Goal: Task Accomplishment & Management: Complete application form

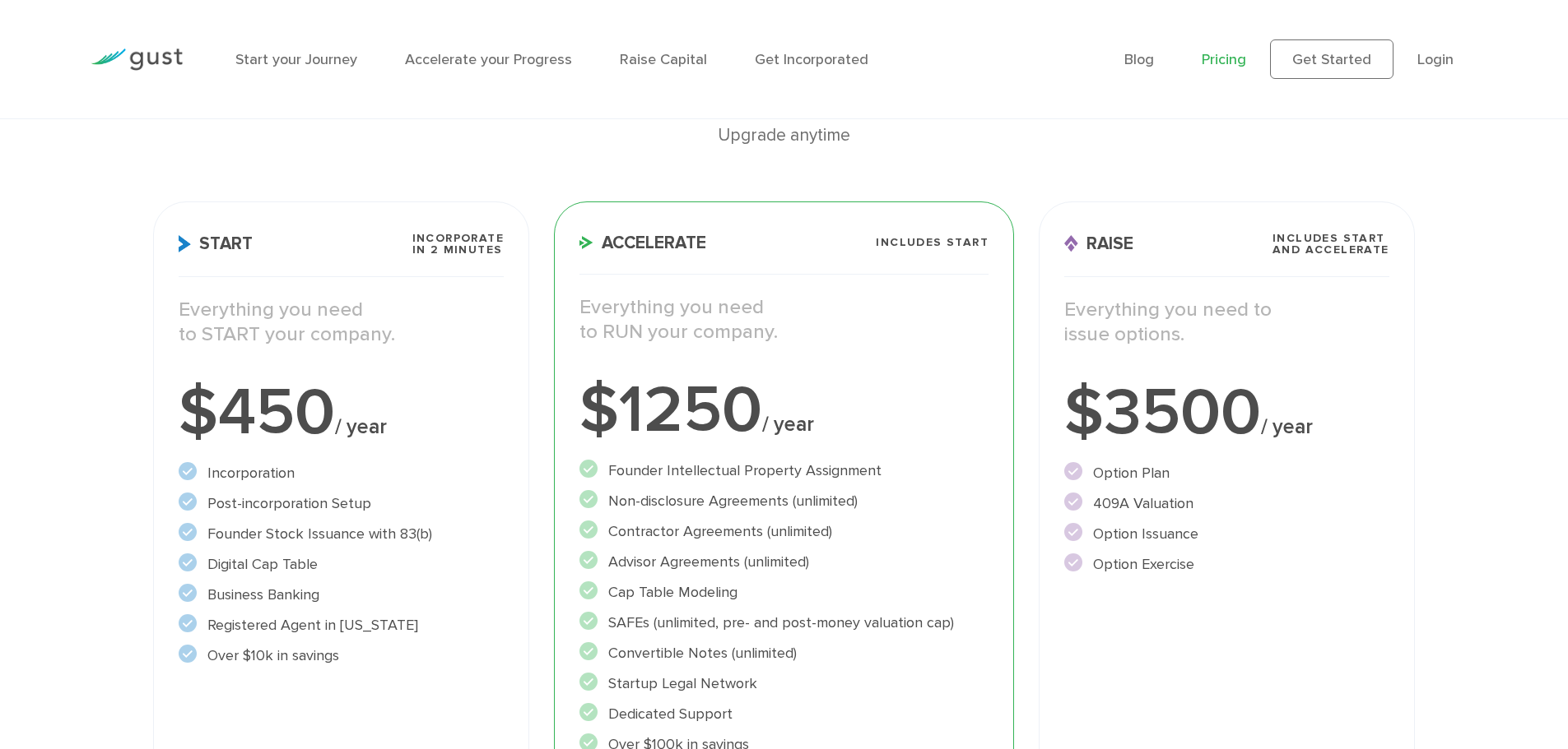
click at [246, 565] on li "Digital Cap Table" at bounding box center [341, 564] width 325 height 22
click at [334, 562] on li "Digital Cap Table" at bounding box center [341, 564] width 325 height 22
click at [251, 593] on li "Business Banking" at bounding box center [341, 595] width 325 height 22
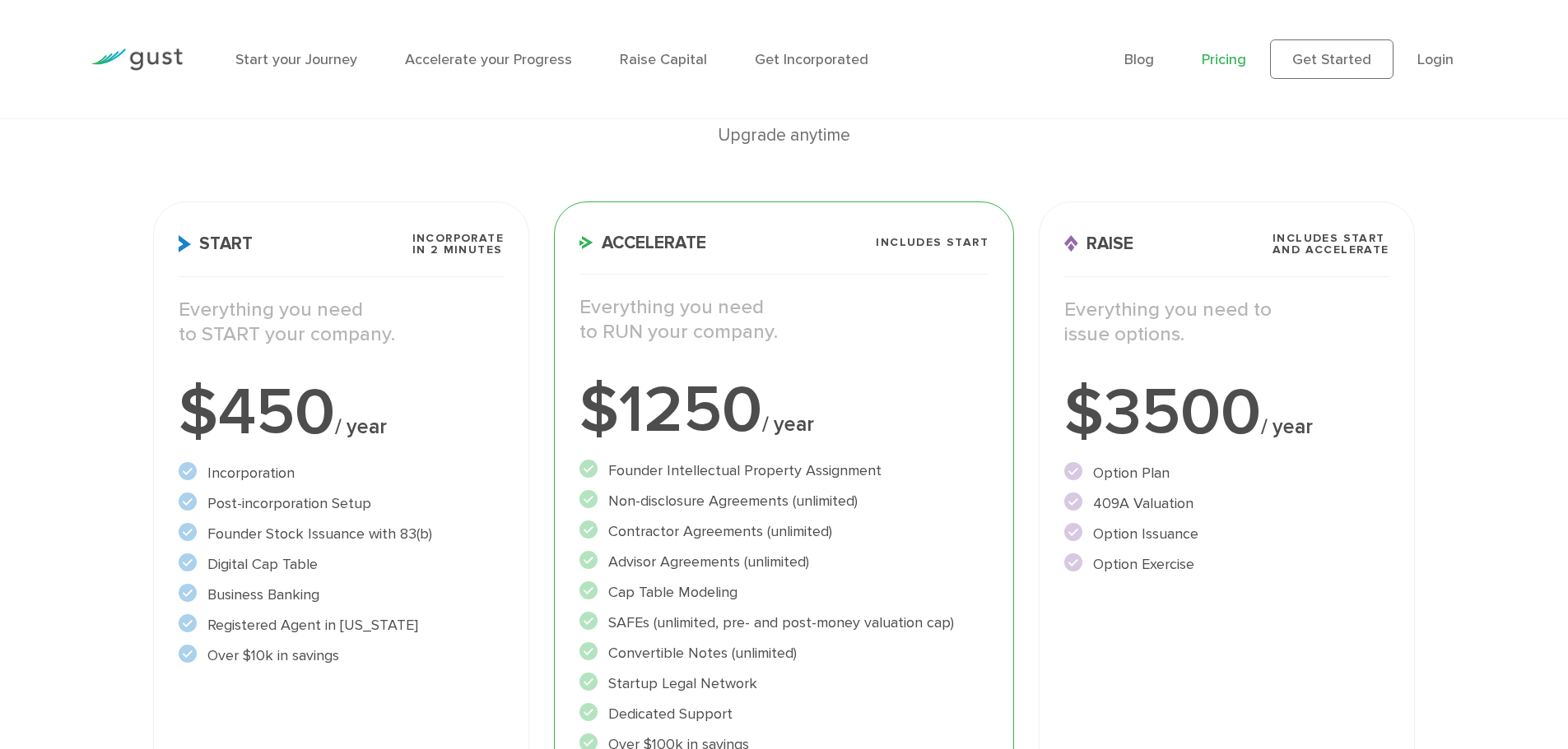
click at [251, 593] on li "Business Banking" at bounding box center [341, 595] width 325 height 22
click at [320, 593] on li "Business Banking" at bounding box center [341, 595] width 325 height 22
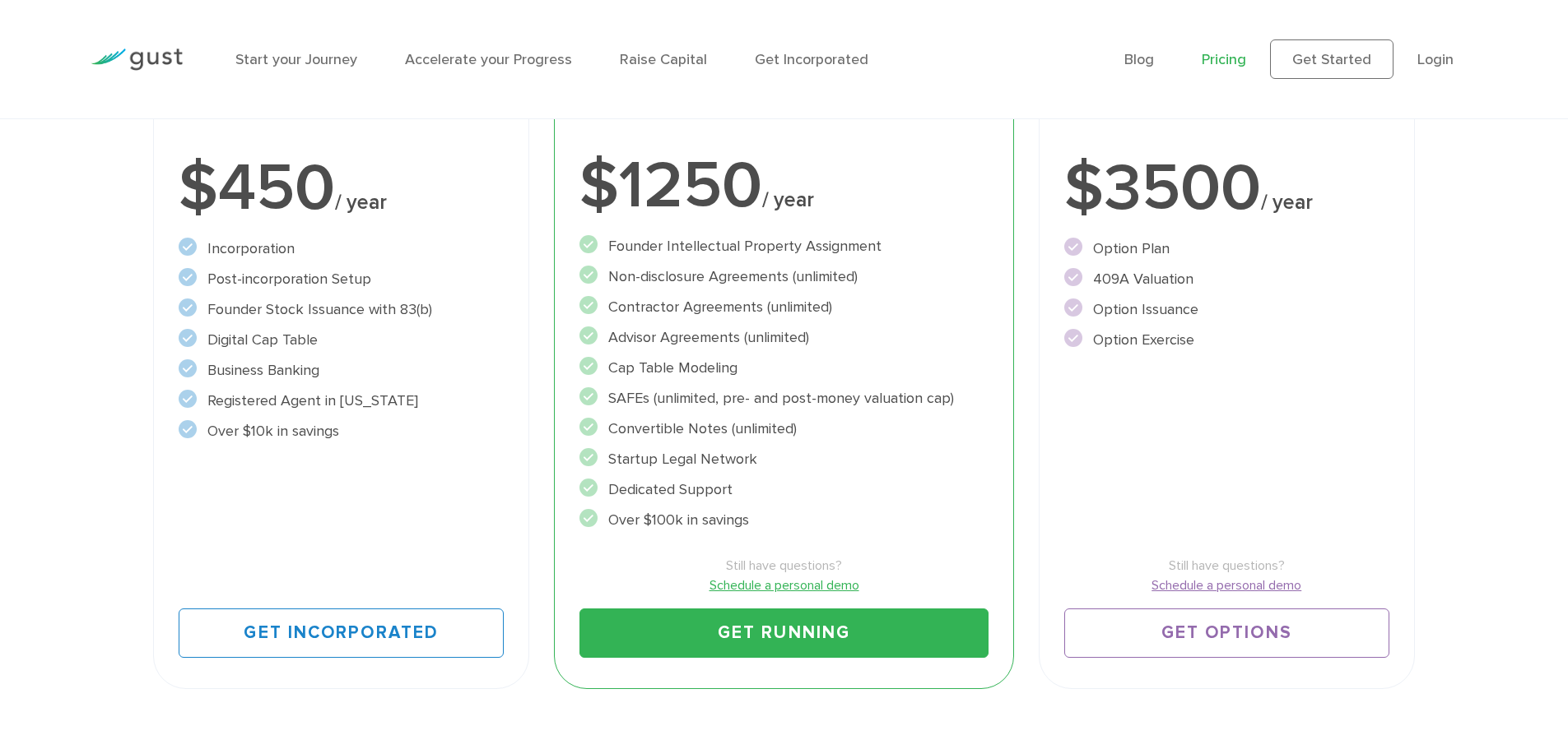
scroll to position [411, 0]
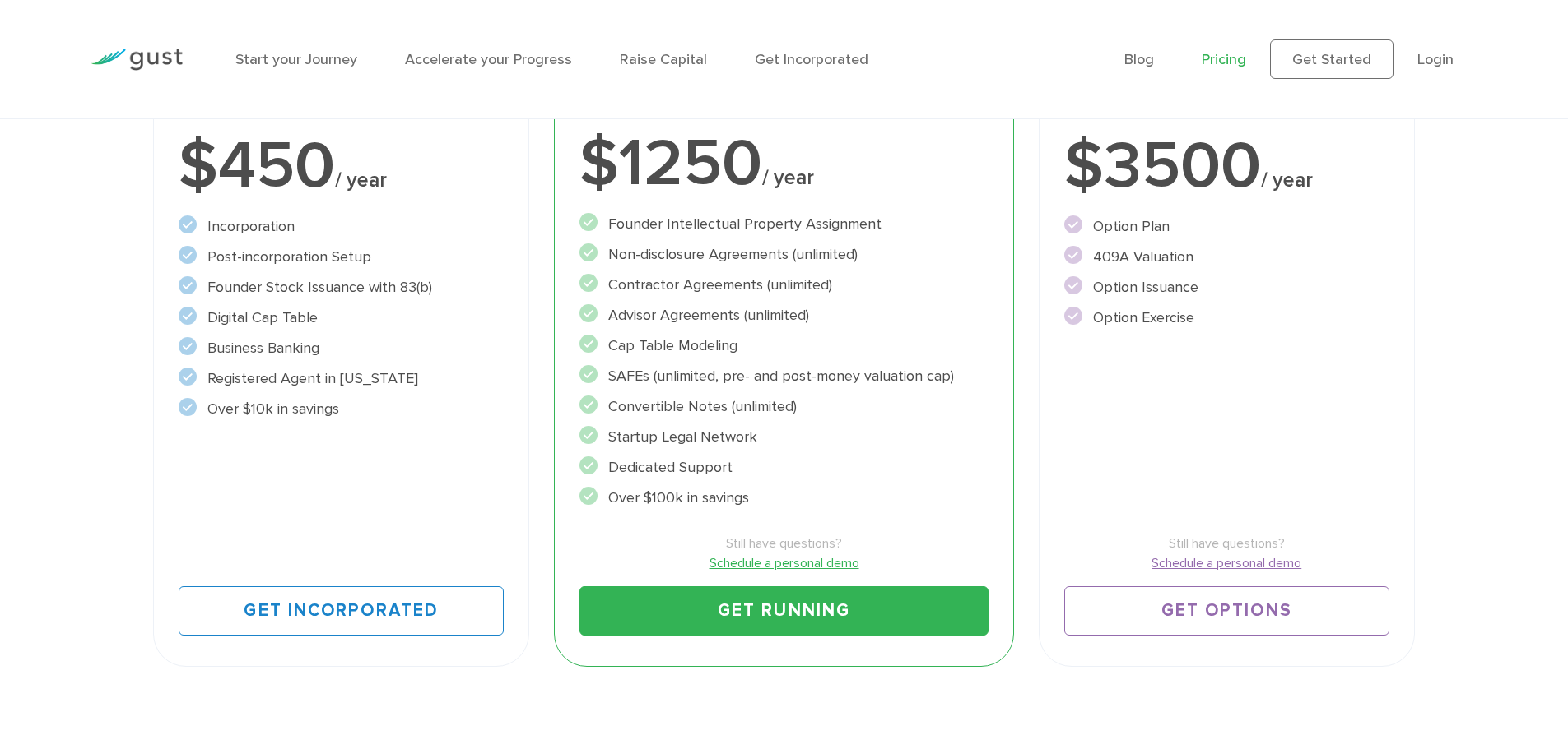
click at [843, 562] on link "Schedule a personal demo" at bounding box center [784, 563] width 409 height 20
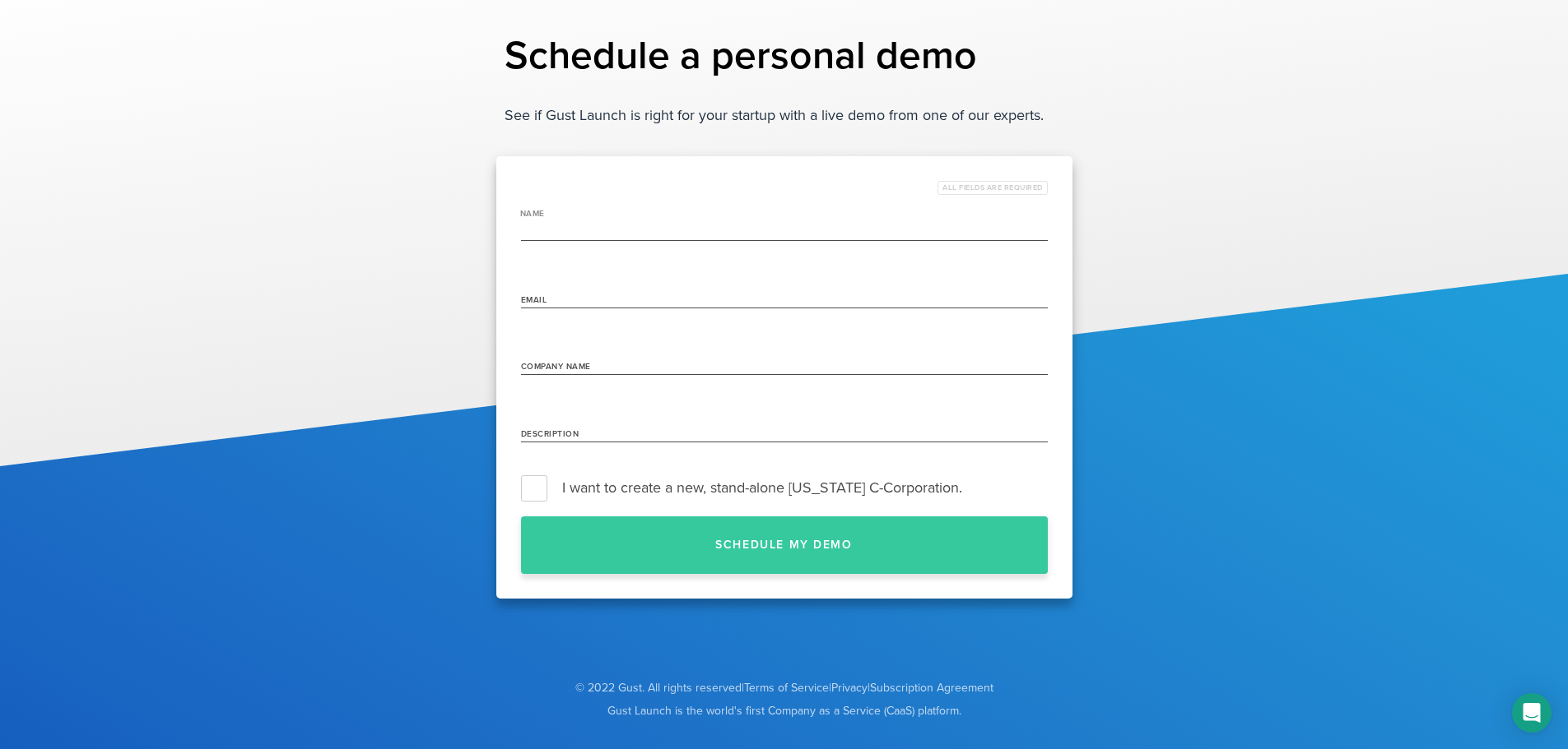
click at [628, 223] on input "name" at bounding box center [784, 228] width 527 height 26
type input "[PERSON_NAME]"
type input "[PERSON_NAME][EMAIL_ADDRESS][DOMAIN_NAME]"
type input "DesignersX"
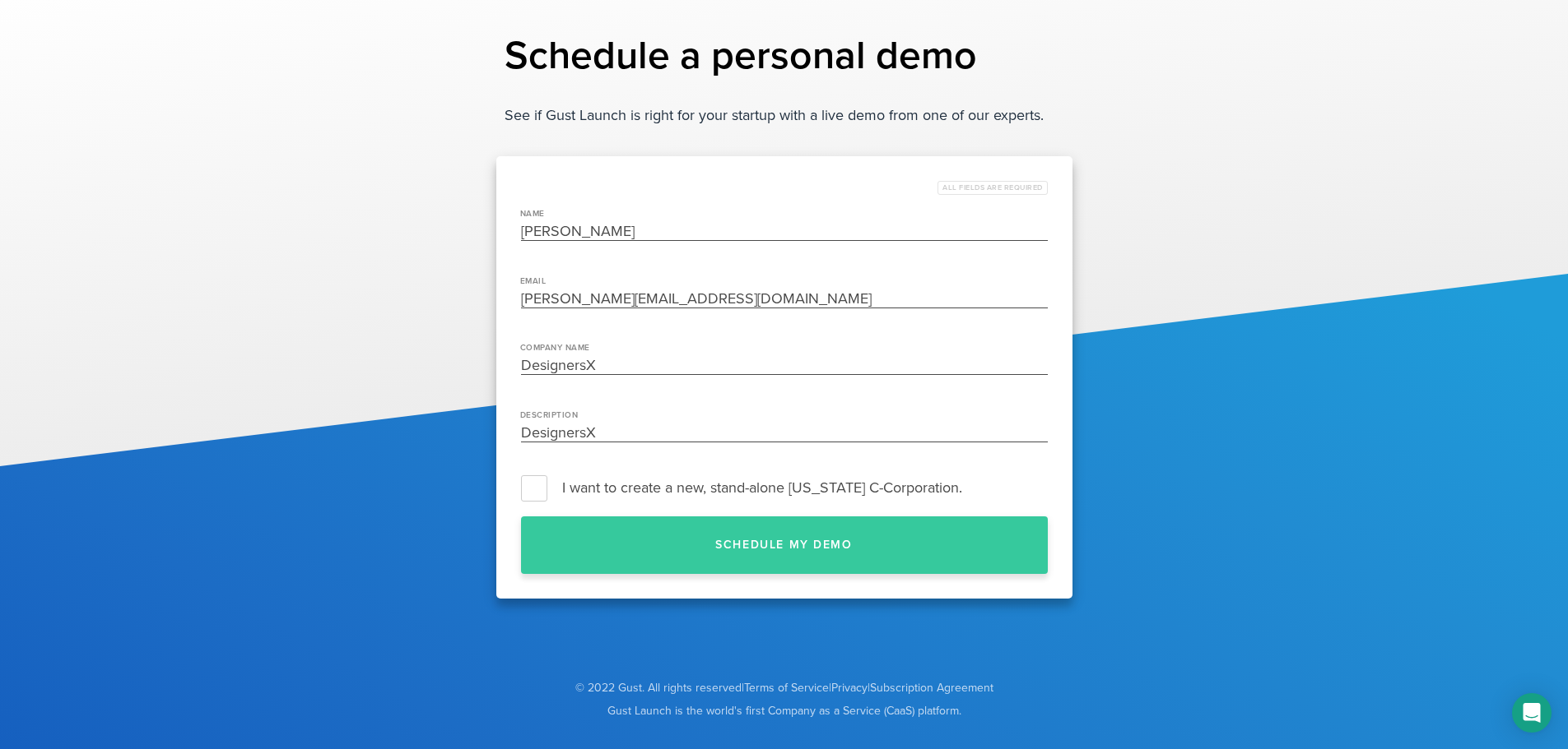
click at [660, 298] on input "[PERSON_NAME][EMAIL_ADDRESS][DOMAIN_NAME]" at bounding box center [784, 294] width 527 height 26
type input "[PERSON_NAME][EMAIL_ADDRESS][DOMAIN_NAME]"
click at [634, 441] on input "DesignersX" at bounding box center [784, 429] width 527 height 26
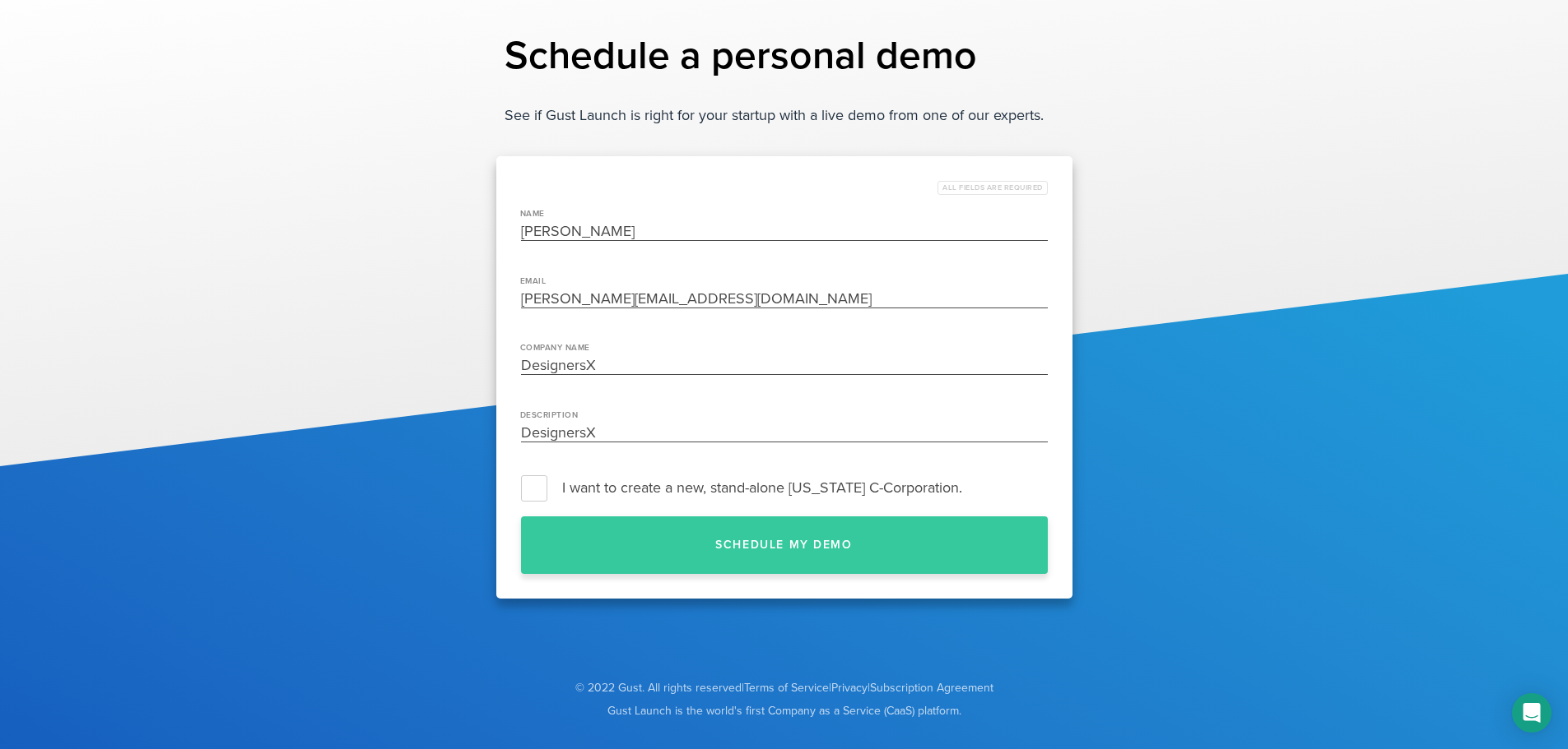
click at [634, 441] on input "DesignersX" at bounding box center [784, 429] width 527 height 26
click at [652, 362] on input "DesignersX" at bounding box center [784, 363] width 527 height 26
type input "Rexpt"
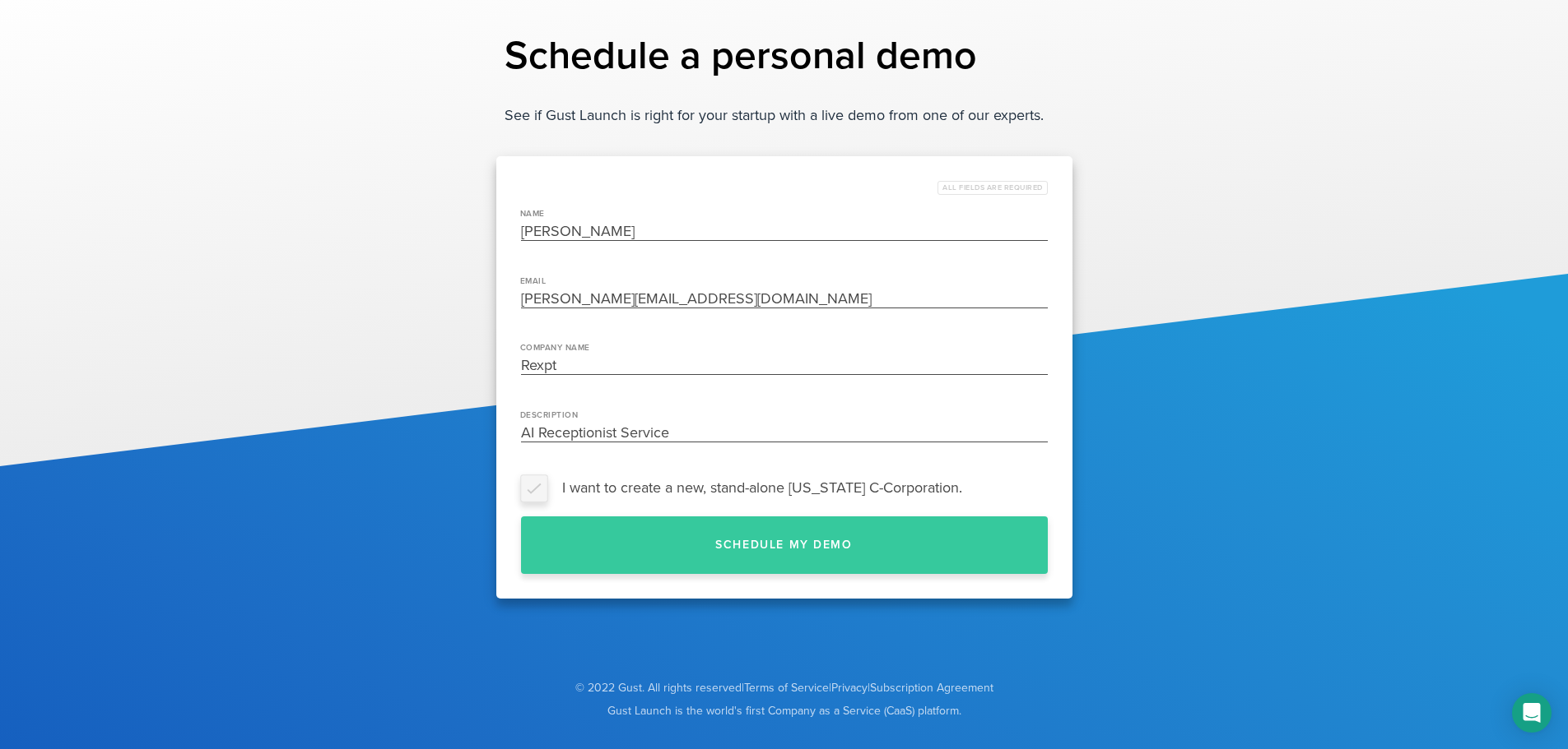
type input "AI Receptionist Service"
click at [535, 486] on label "I want to create a new, stand-alone [US_STATE] C-Corporation." at bounding box center [784, 488] width 527 height 25
click at [1048, 488] on input "I want to create a new, stand-alone [US_STATE] C-Corporation." at bounding box center [1048, 488] width 0 height 0
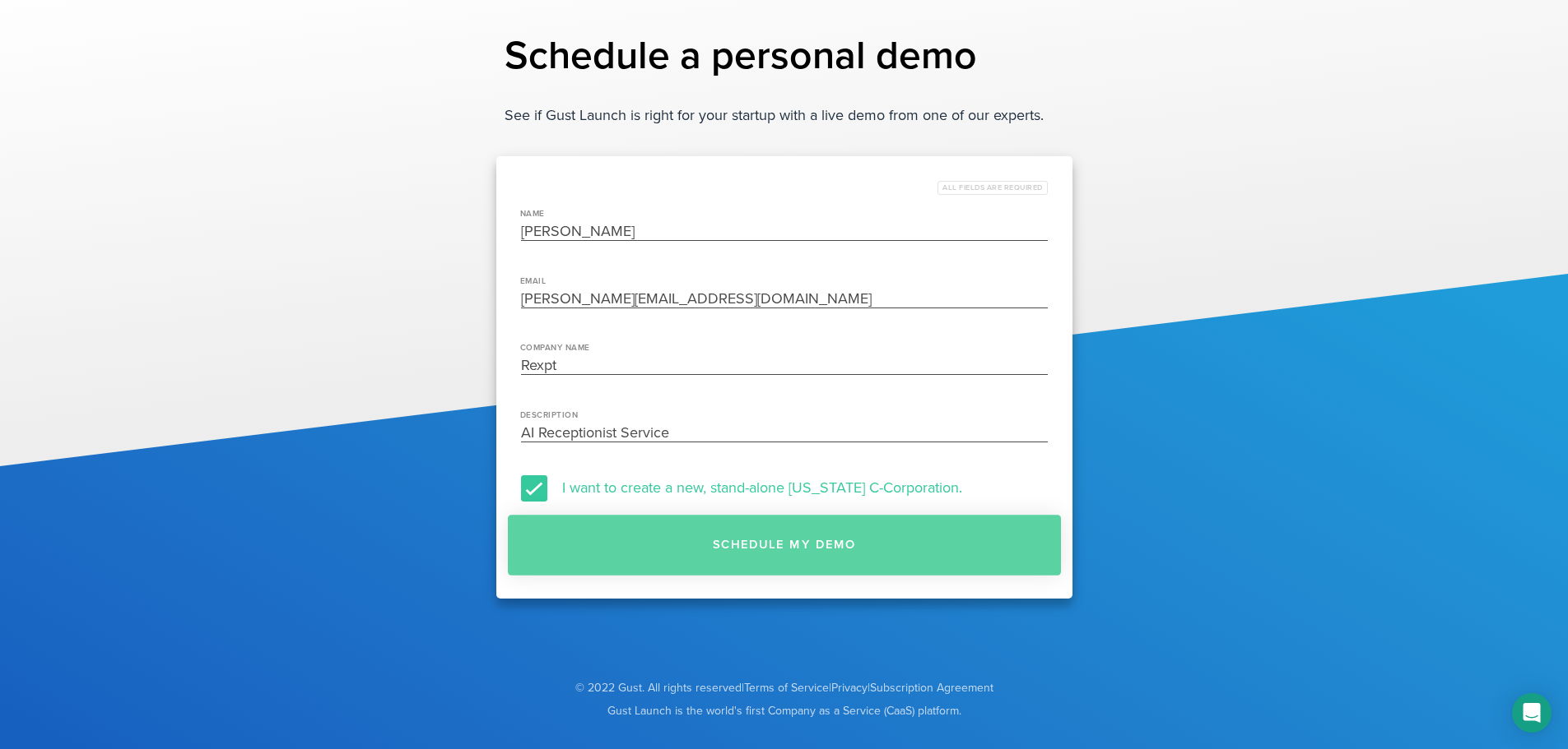
click at [793, 540] on button "Schedule my demo" at bounding box center [784, 545] width 553 height 60
